Goal: Task Accomplishment & Management: Use online tool/utility

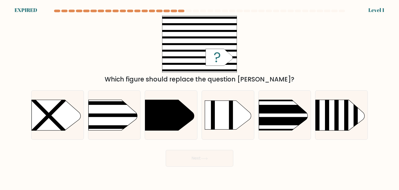
click at [125, 70] on div "Which figure should replace the question mark?" at bounding box center [199, 50] width 343 height 68
